Goal: Communication & Community: Participate in discussion

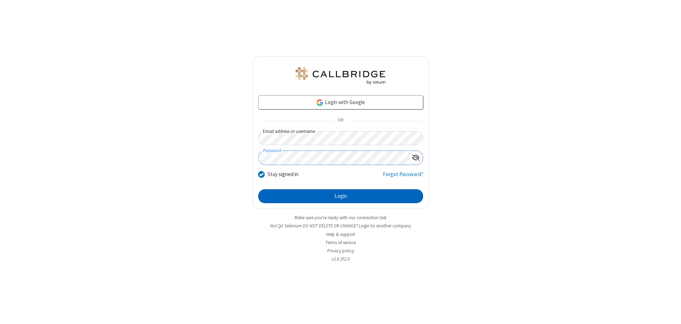
click at [340, 196] on button "Login" at bounding box center [340, 196] width 165 height 14
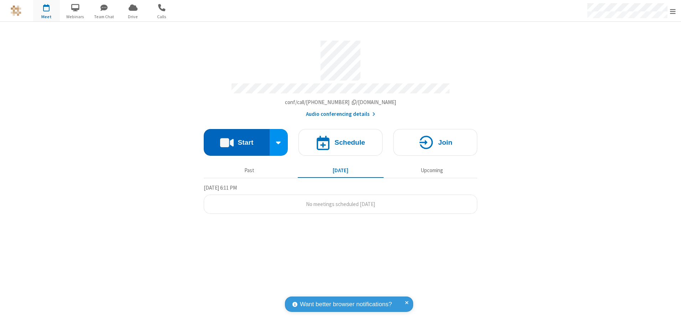
click at [236, 140] on button "Start" at bounding box center [237, 142] width 66 height 27
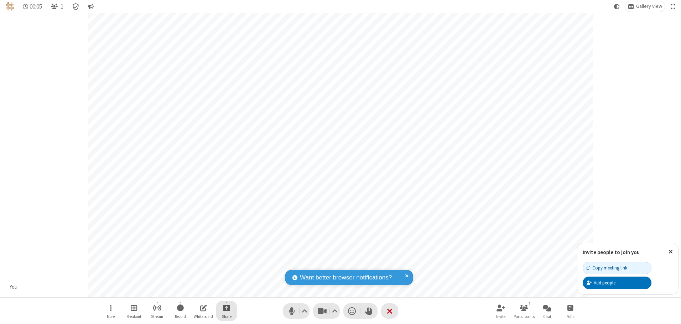
click at [226, 307] on span "Start sharing" at bounding box center [226, 307] width 7 height 9
click at [226, 264] on span "Share additional camera" at bounding box center [230, 265] width 53 height 6
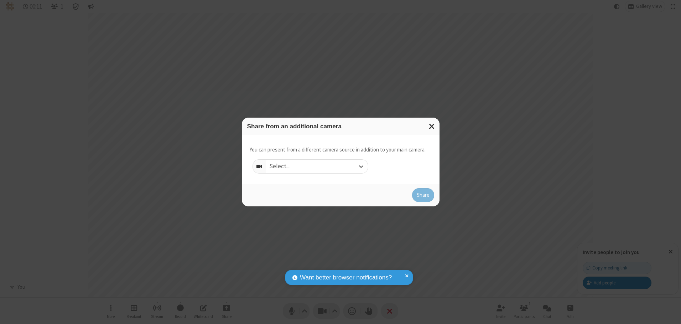
click at [316, 166] on div "Select..." at bounding box center [317, 166] width 102 height 14
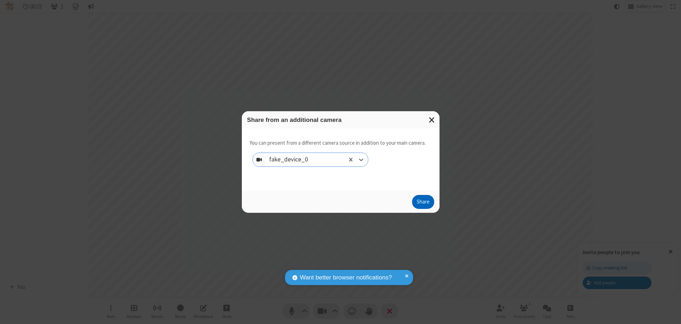
click at [423, 203] on button "Share" at bounding box center [423, 202] width 22 height 14
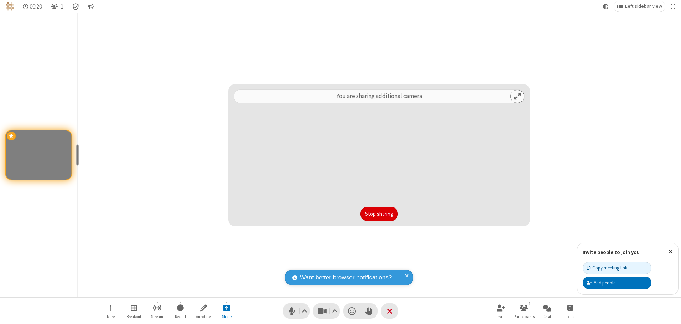
click at [379, 213] on button "Stop sharing" at bounding box center [378, 213] width 37 height 14
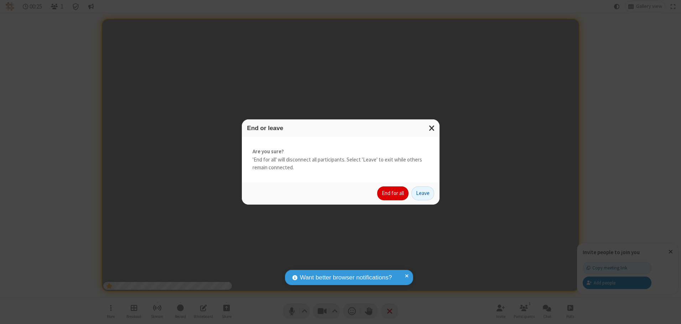
click at [393, 193] on button "End for all" at bounding box center [392, 193] width 31 height 14
